Goal: Transaction & Acquisition: Purchase product/service

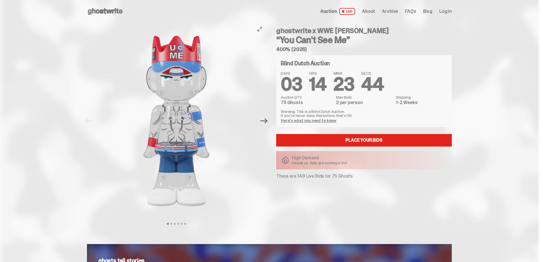
click at [268, 122] on icon "Next" at bounding box center [263, 120] width 7 height 7
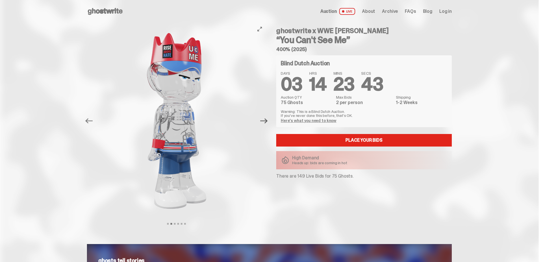
click at [268, 122] on icon "Next" at bounding box center [263, 120] width 7 height 7
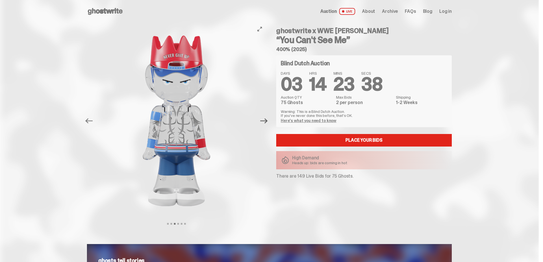
click at [266, 123] on icon "Next" at bounding box center [263, 120] width 7 height 7
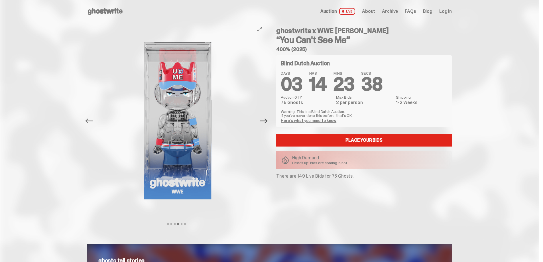
click at [268, 122] on icon "Next" at bounding box center [263, 120] width 7 height 7
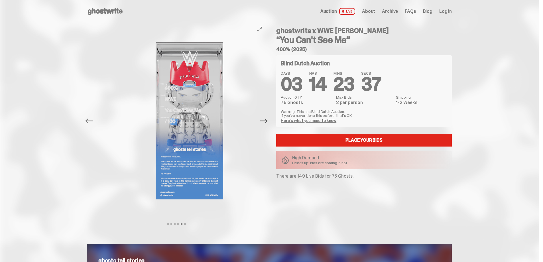
click at [268, 122] on icon "Next" at bounding box center [263, 120] width 7 height 5
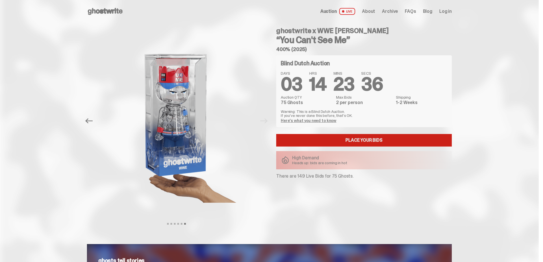
click at [380, 140] on link "Place your Bids" at bounding box center [364, 140] width 176 height 13
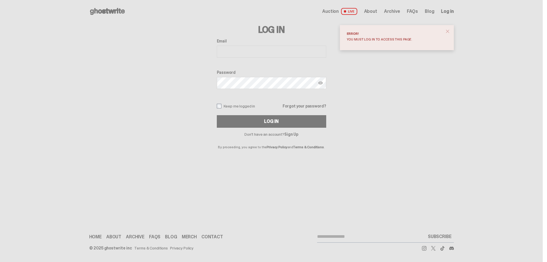
click at [232, 57] on input "Email" at bounding box center [271, 52] width 109 height 12
